Goal: Find specific page/section: Find specific page/section

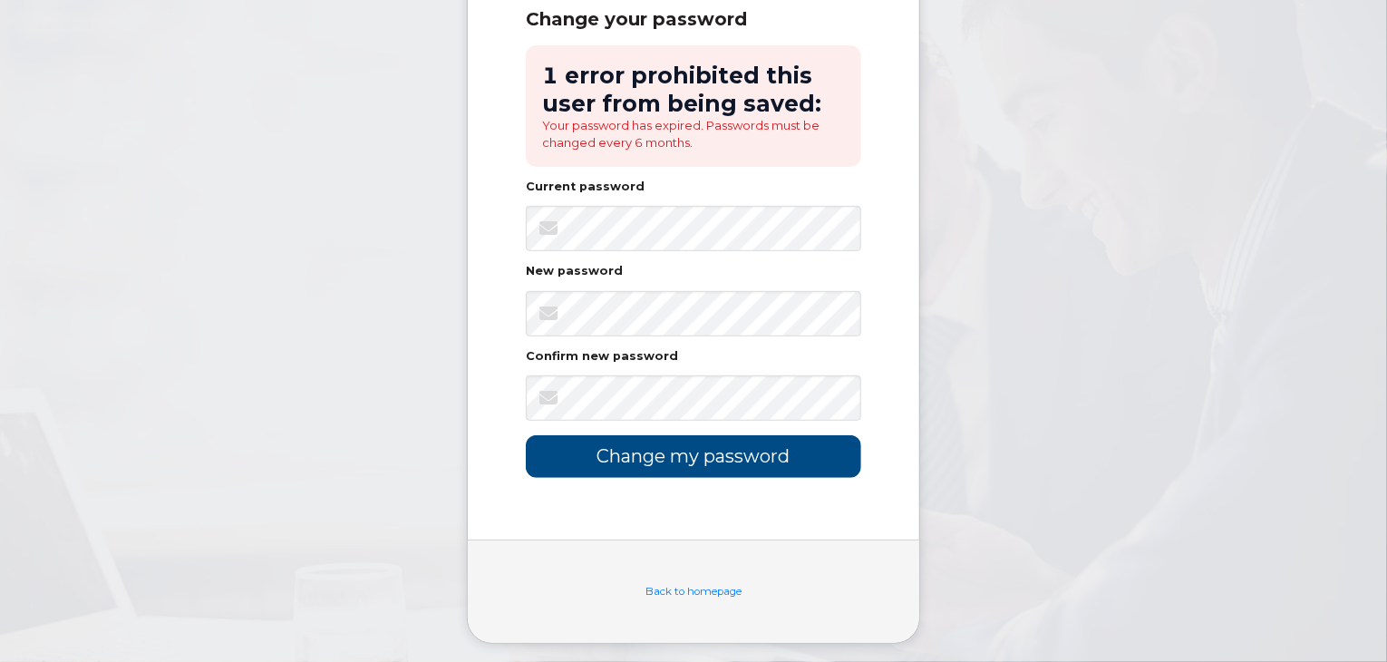
scroll to position [272, 0]
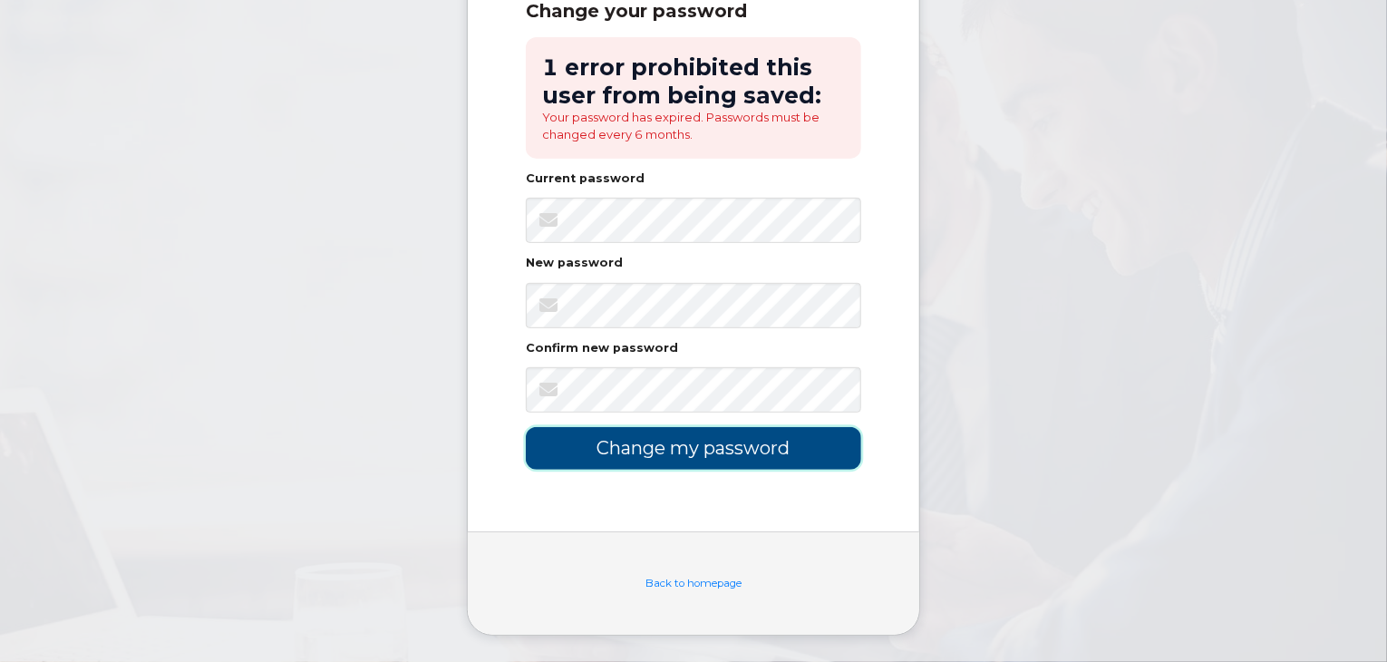
click at [638, 447] on input "Change my password" at bounding box center [694, 448] width 336 height 43
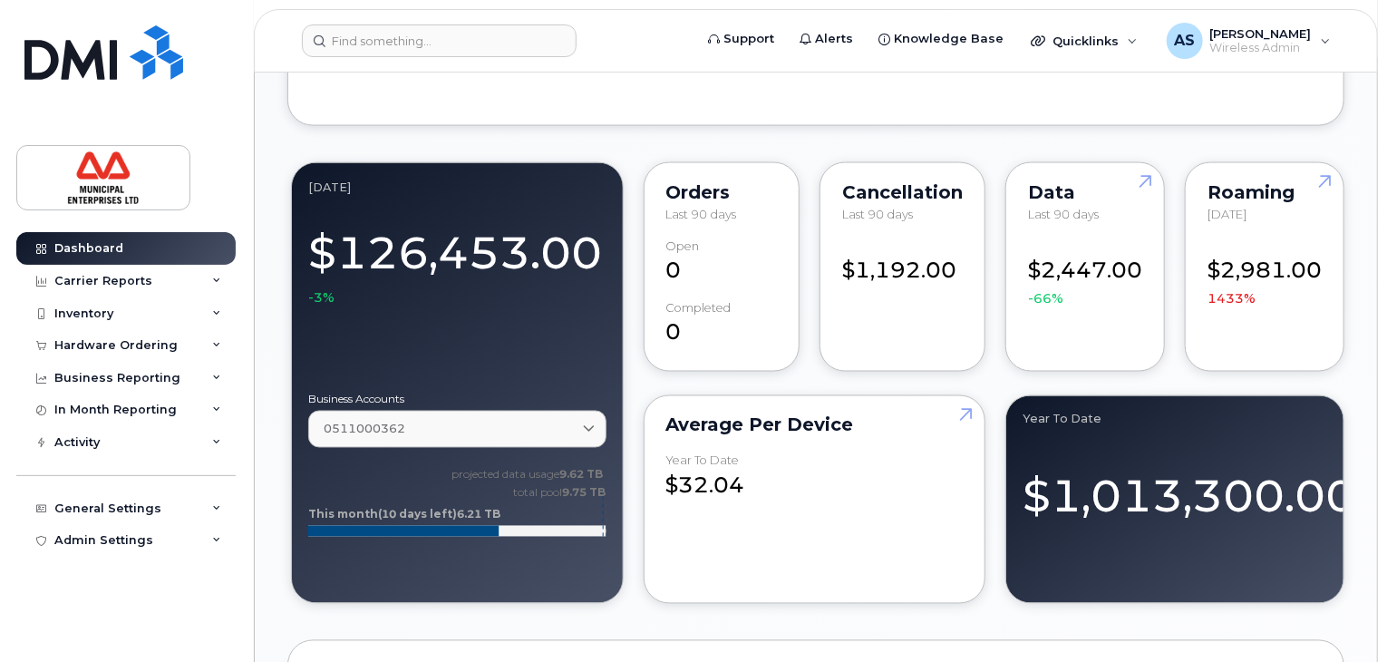
scroll to position [1451, 0]
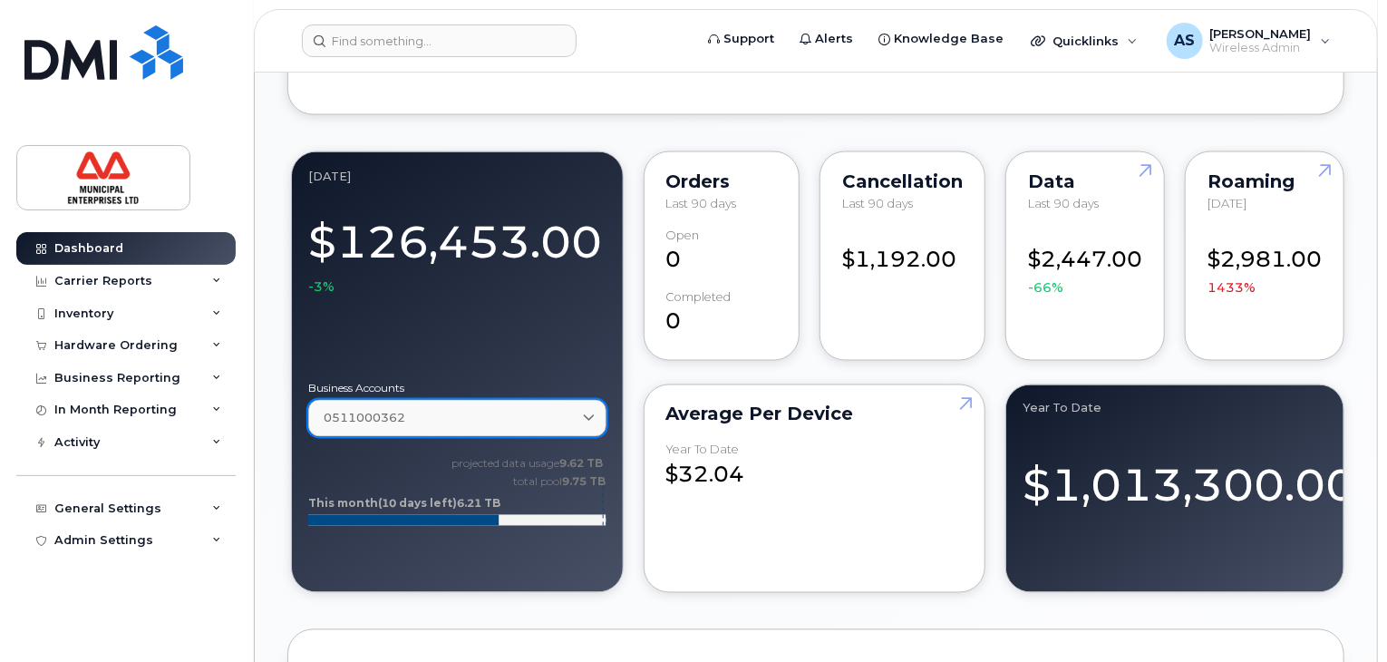
click at [464, 423] on div "0511000362" at bounding box center [458, 418] width 268 height 17
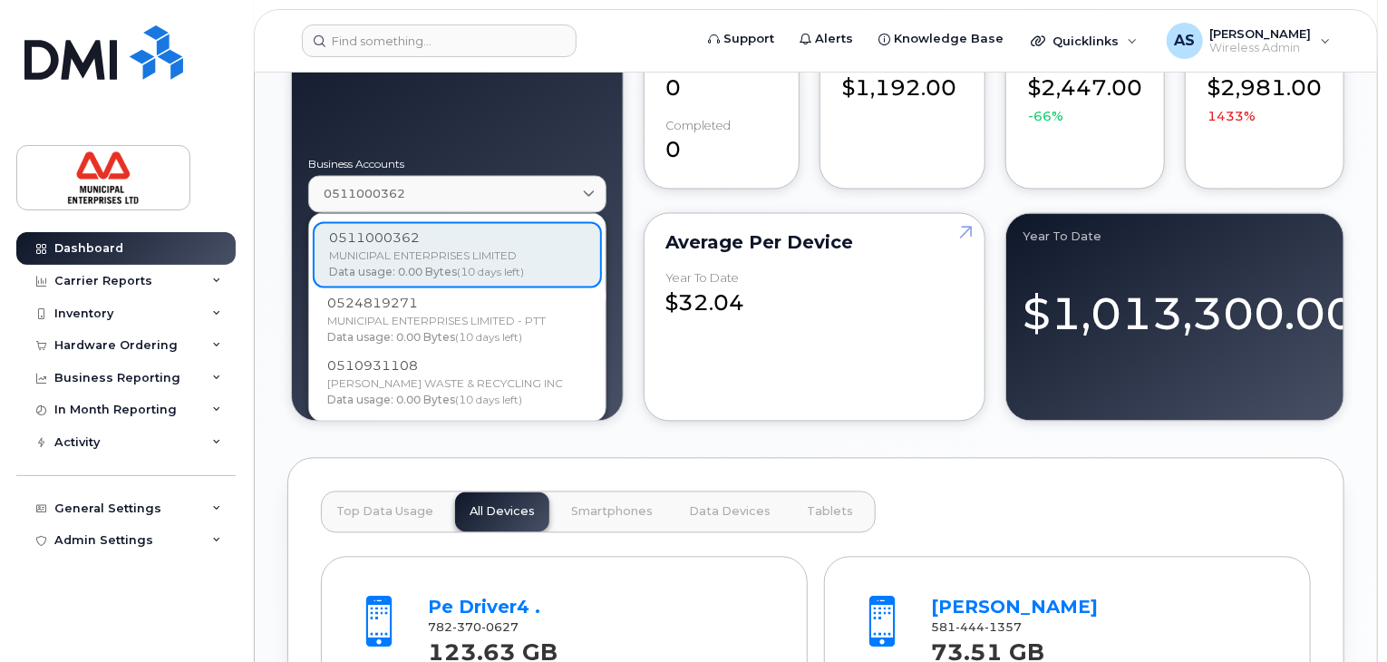
scroll to position [1632, 0]
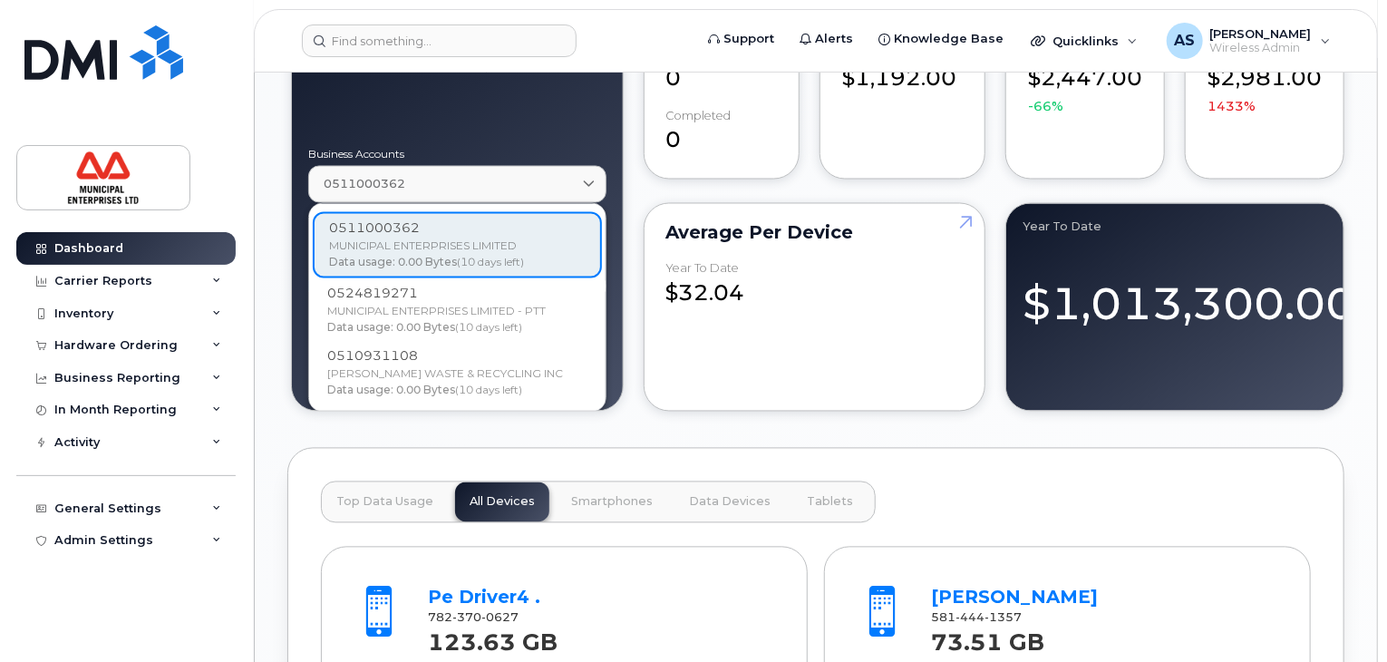
click at [531, 128] on div at bounding box center [457, 99] width 298 height 73
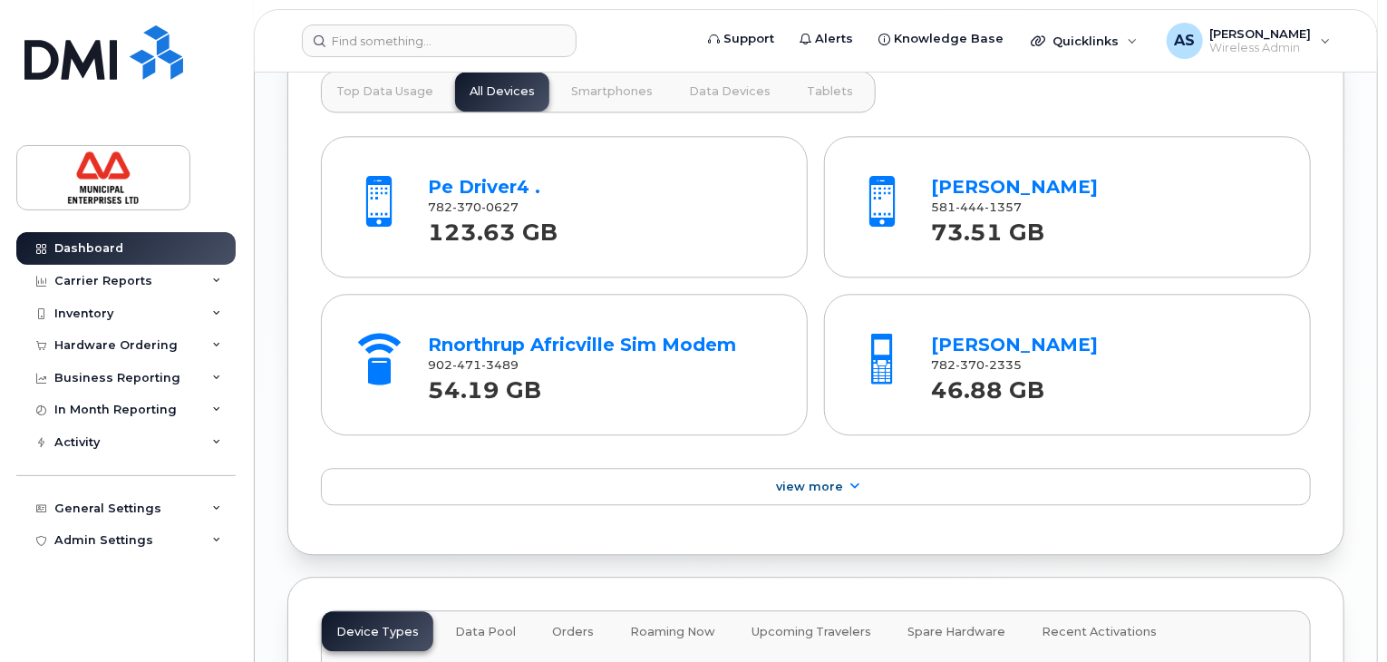
scroll to position [2048, 0]
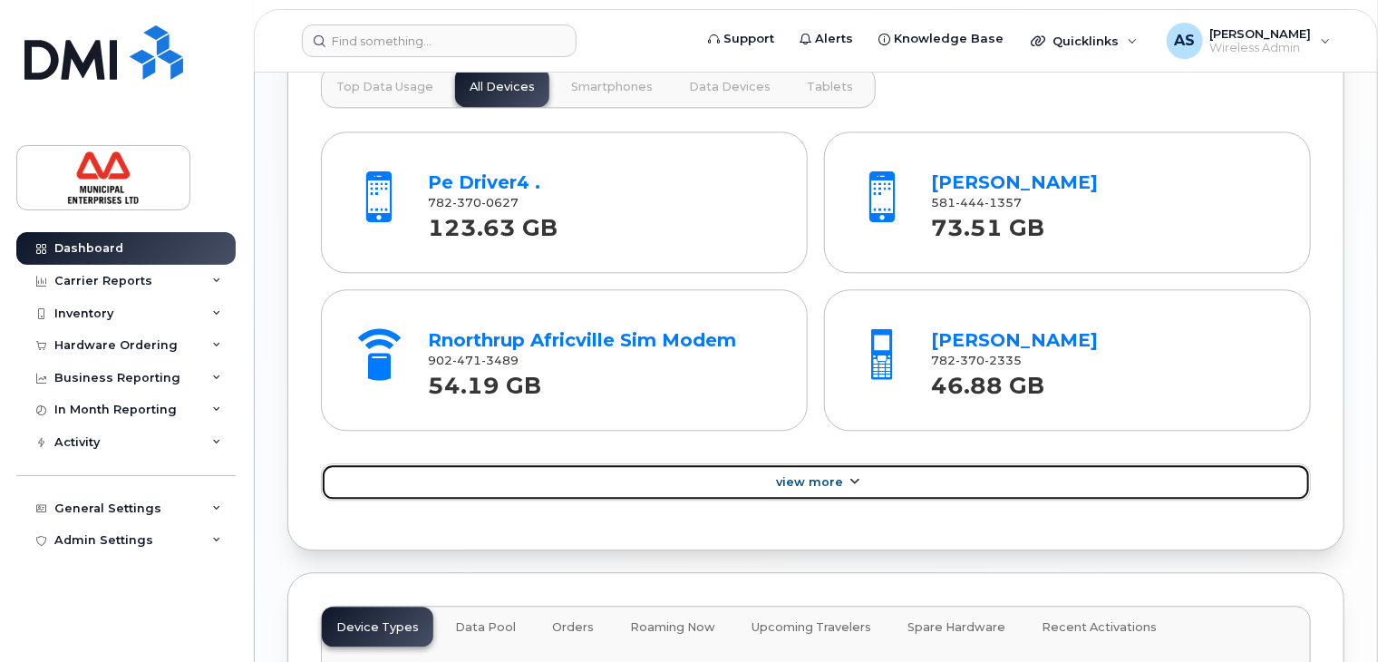
click at [787, 475] on span "View More" at bounding box center [809, 482] width 67 height 14
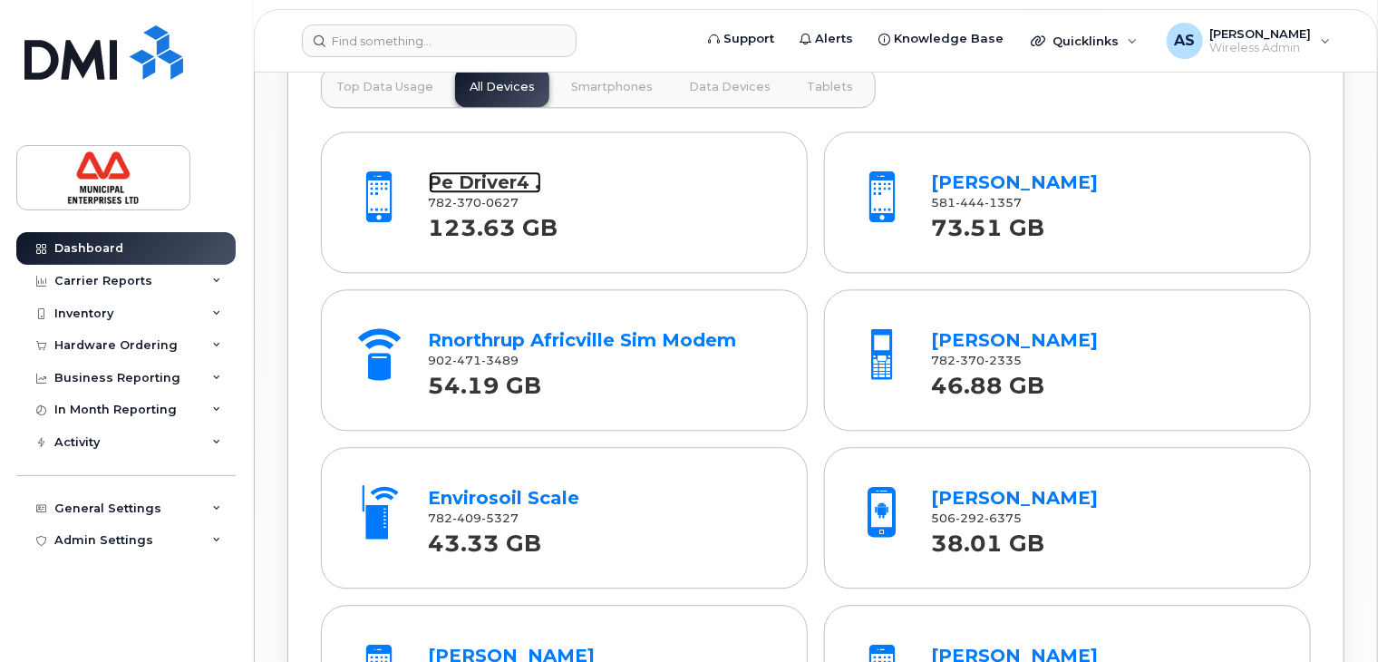
click at [501, 175] on link "Pe Driver4 ." at bounding box center [485, 182] width 112 height 22
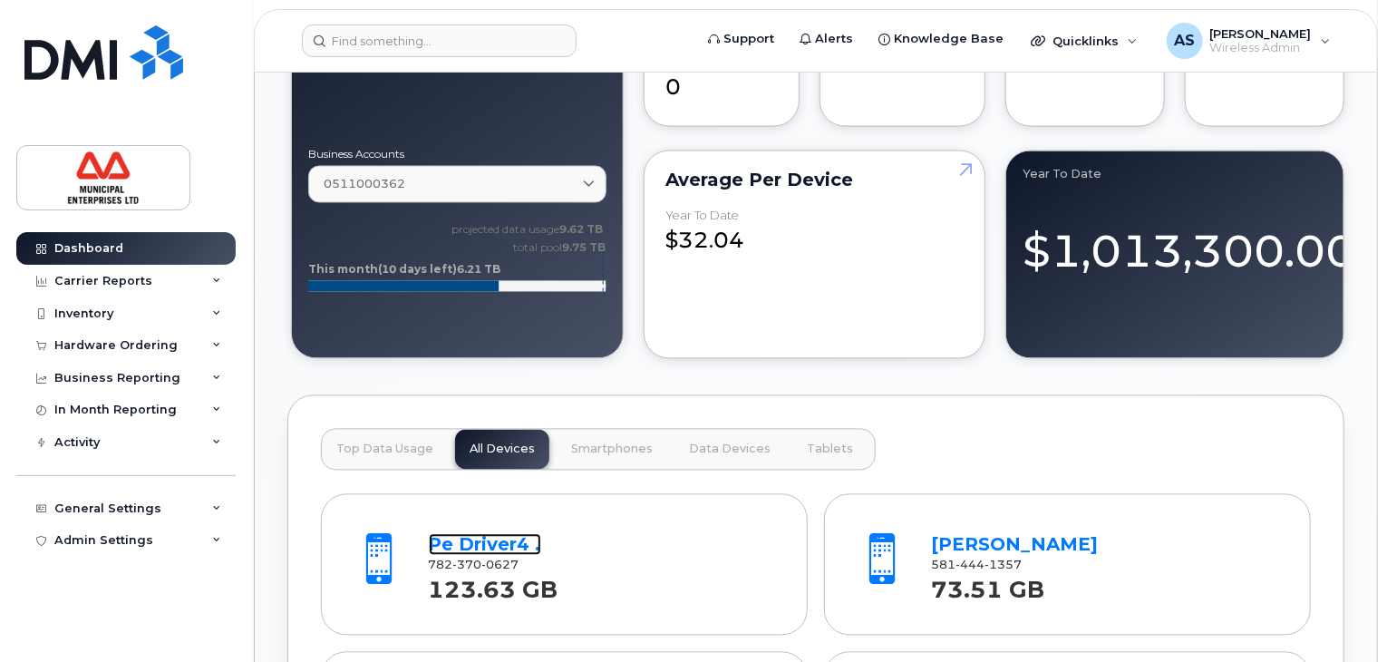
scroll to position [1866, 0]
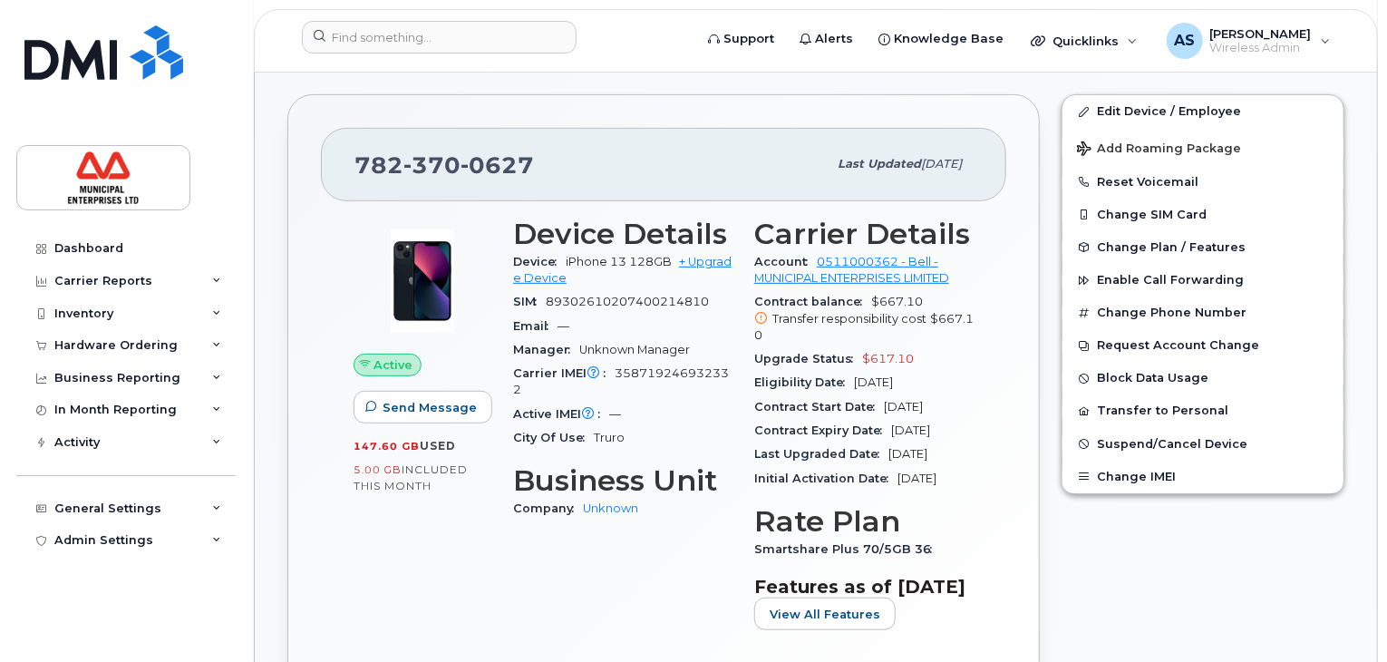
scroll to position [363, 0]
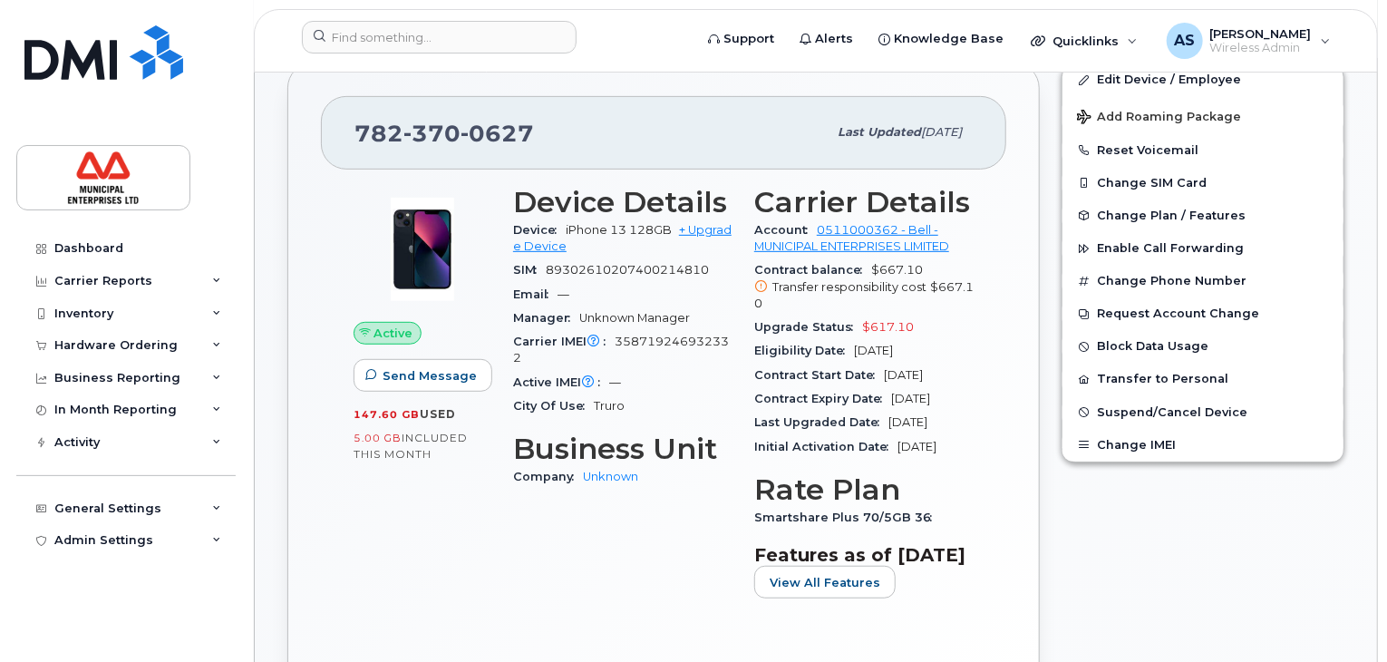
click at [607, 407] on span "Truro" at bounding box center [609, 406] width 31 height 14
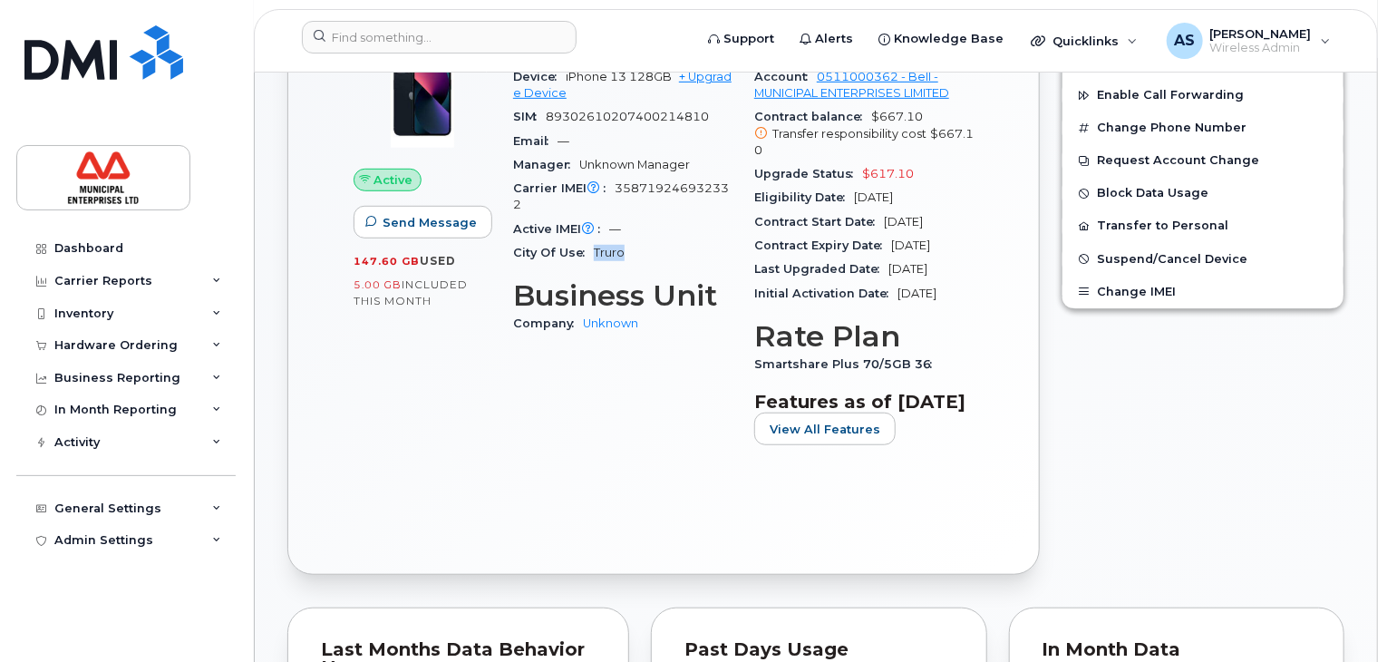
scroll to position [453, 0]
